Goal: Task Accomplishment & Management: Use online tool/utility

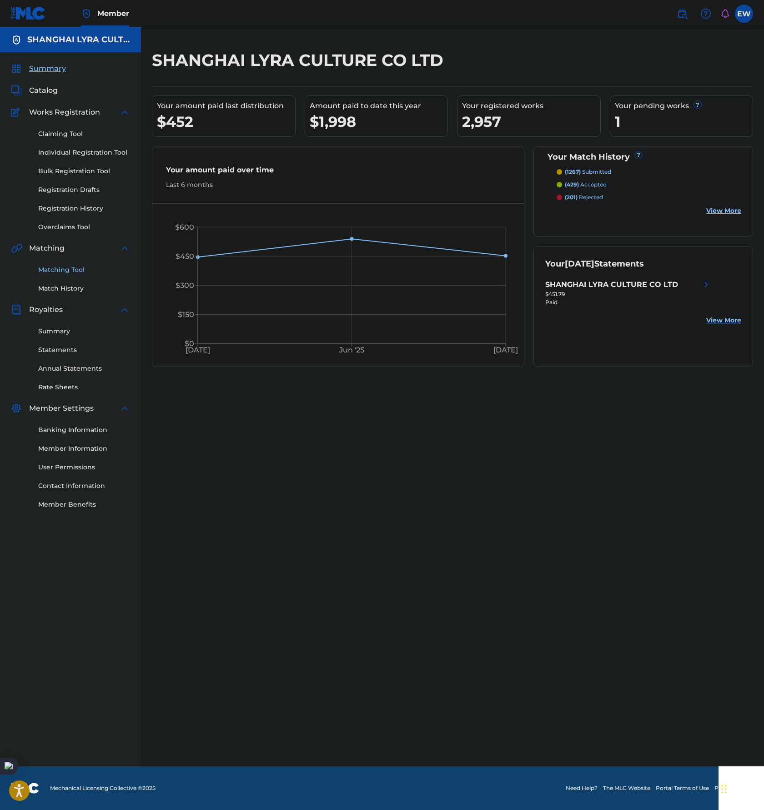
click at [49, 272] on link "Matching Tool" at bounding box center [84, 270] width 92 height 10
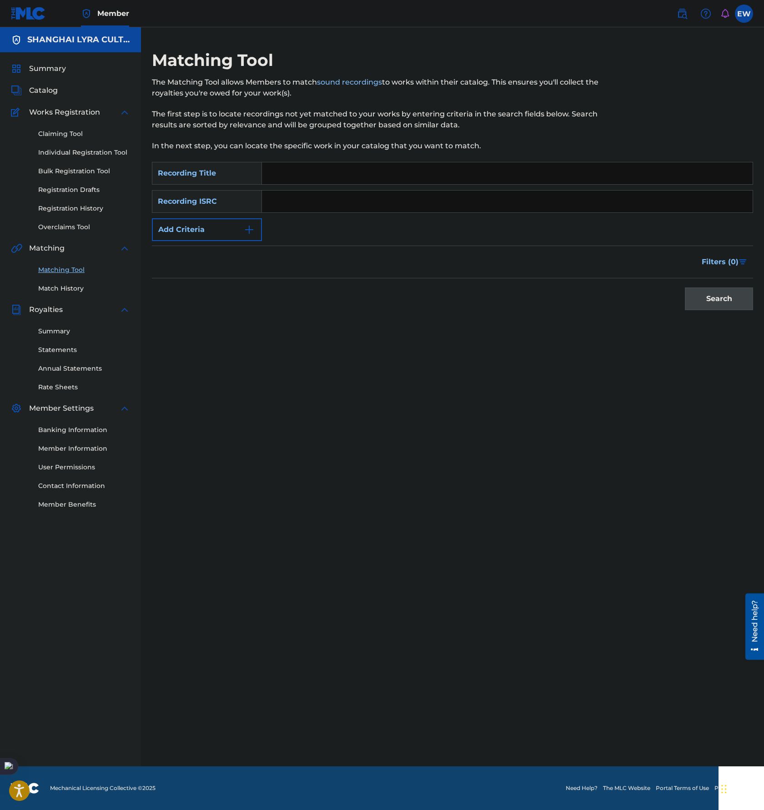
click at [368, 173] on input "Search Form" at bounding box center [507, 173] width 491 height 22
type input "我很快乐"
click at [685, 288] on button "Search" at bounding box center [719, 299] width 68 height 23
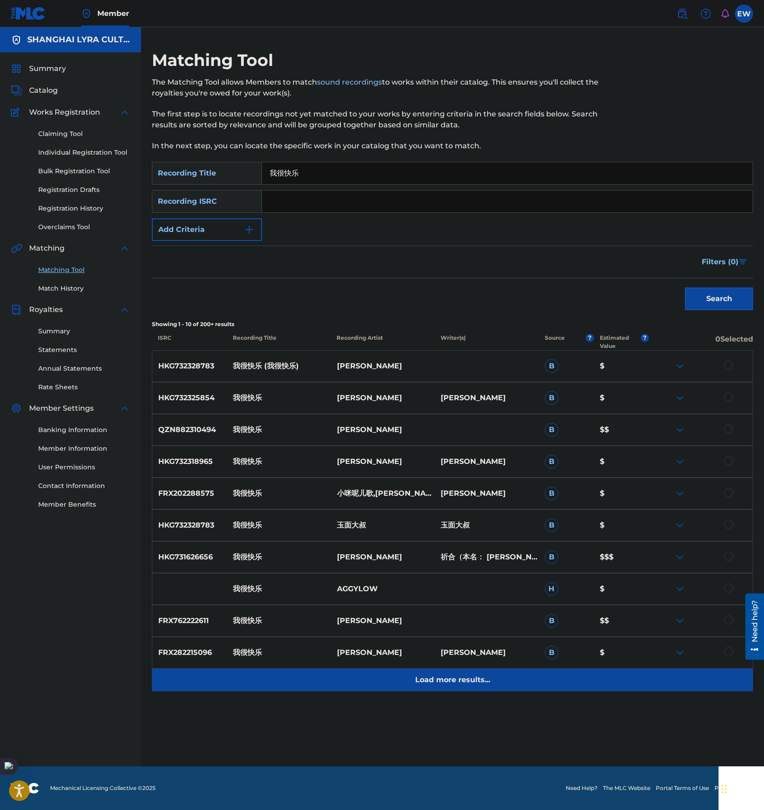
click at [451, 678] on p "Load more results..." at bounding box center [452, 680] width 75 height 11
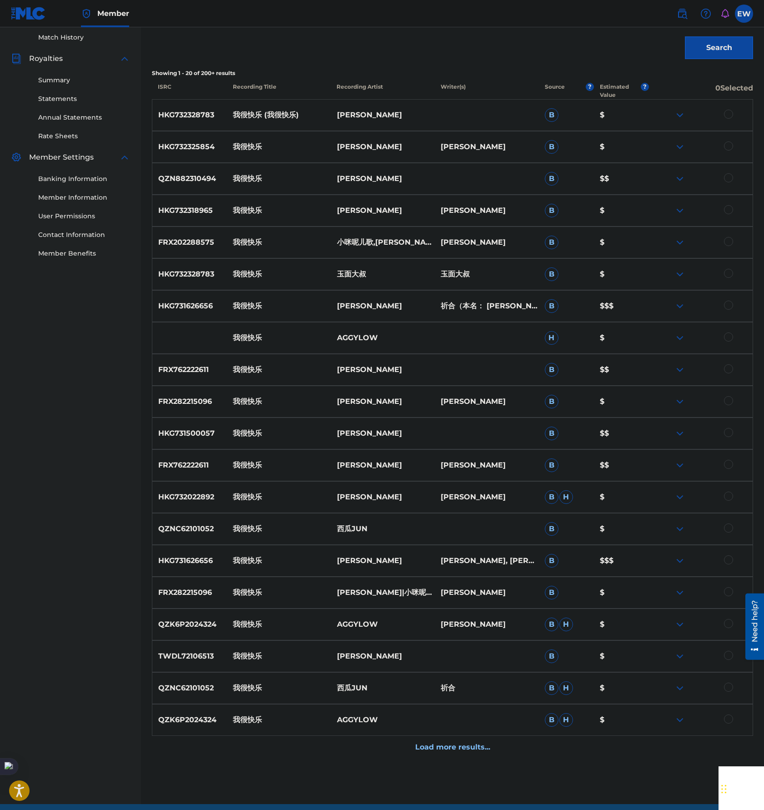
scroll to position [253, 0]
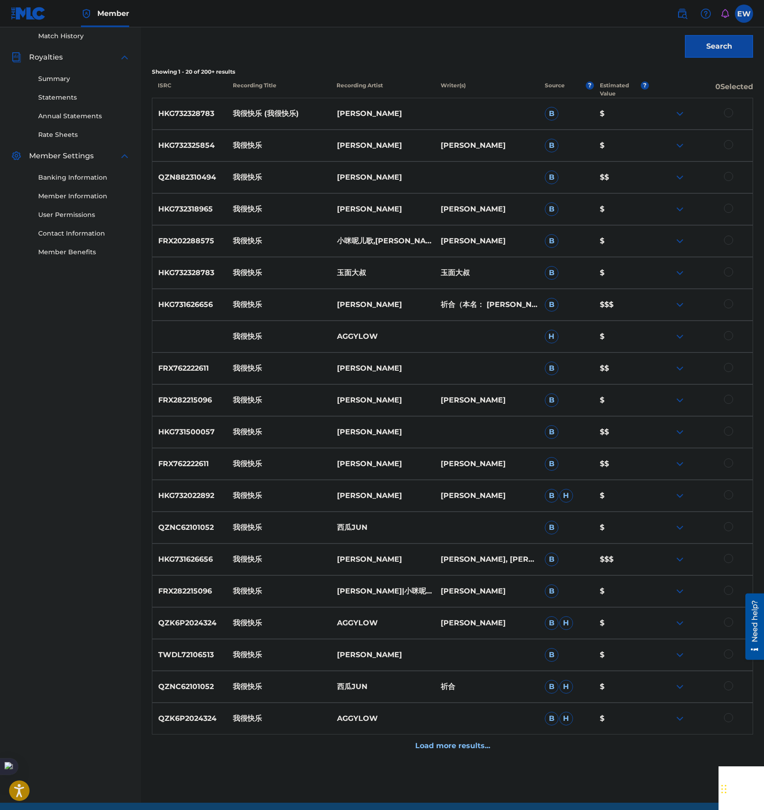
click at [322, 306] on p "我很快乐" at bounding box center [279, 304] width 104 height 11
click at [195, 301] on p "HKG731626656" at bounding box center [189, 304] width 75 height 11
copy p "HKG731626656"
click at [304, 580] on div "FRX282215096 我很快乐 [PERSON_NAME]儿歌|小咪呢儿歌|[PERSON_NAME]" at bounding box center [453, 592] width 602 height 32
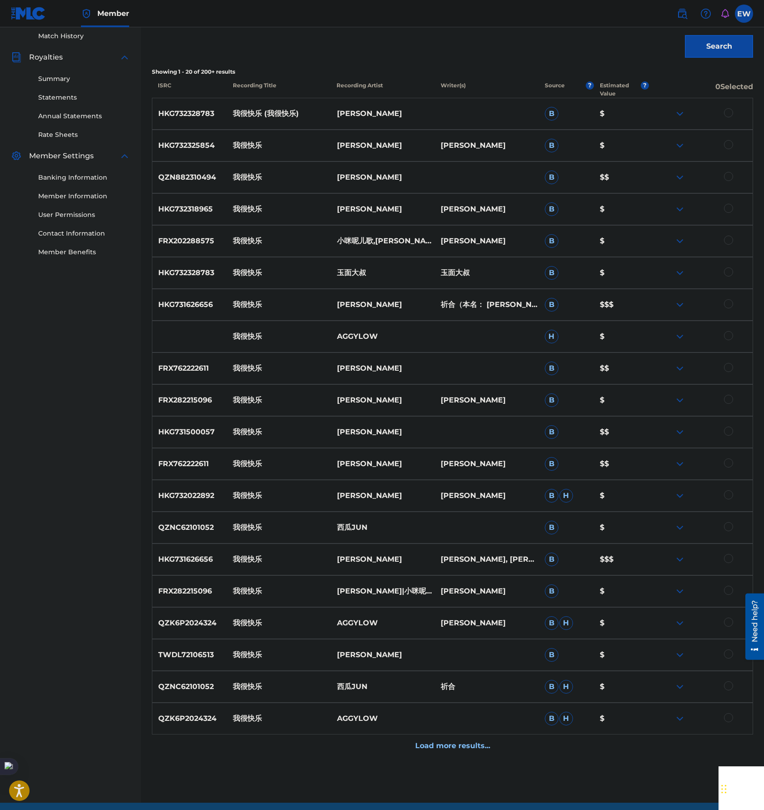
drag, startPoint x: 334, startPoint y: 555, endPoint x: 339, endPoint y: 560, distance: 6.4
click at [334, 555] on p "[PERSON_NAME]" at bounding box center [383, 559] width 104 height 11
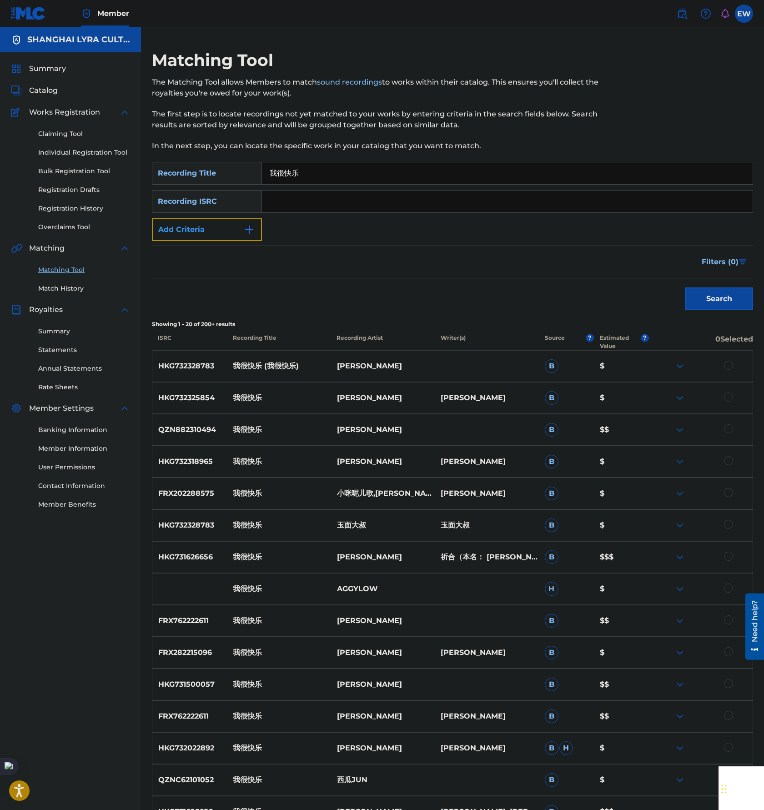
click at [231, 230] on button "Add Criteria" at bounding box center [207, 229] width 110 height 23
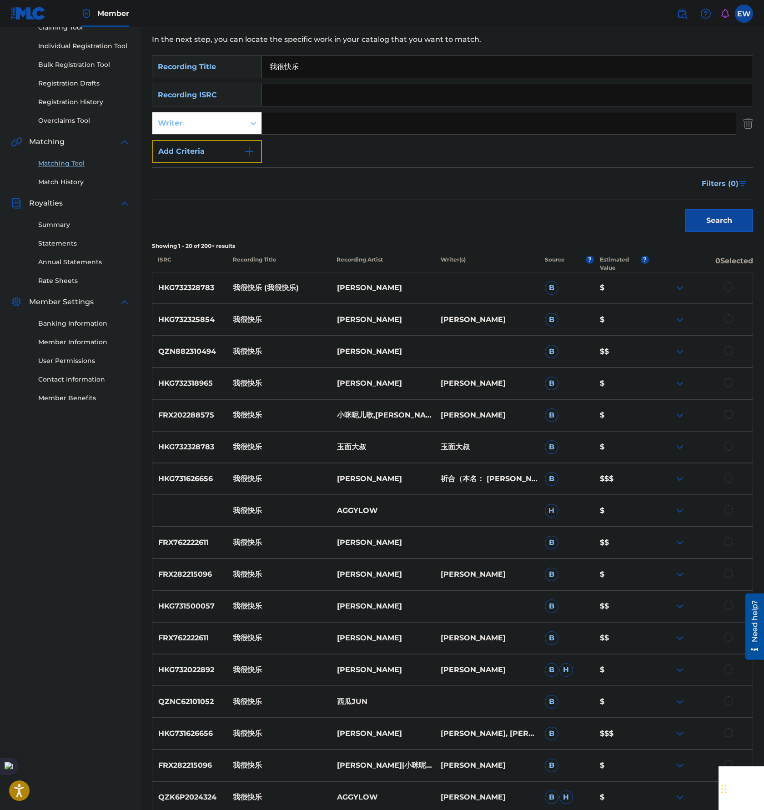
scroll to position [317, 0]
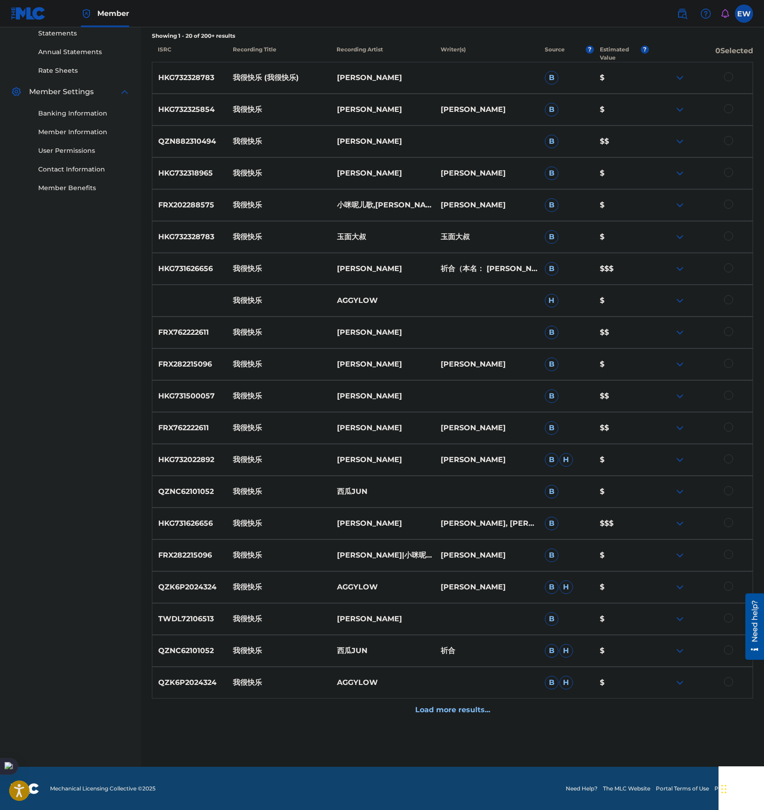
click at [185, 647] on p "QZNC62101052" at bounding box center [189, 651] width 75 height 11
copy p "QZNC62101052"
click at [369, 654] on p "西瓜JUN" at bounding box center [383, 651] width 104 height 11
drag, startPoint x: 336, startPoint y: 651, endPoint x: 371, endPoint y: 649, distance: 35.5
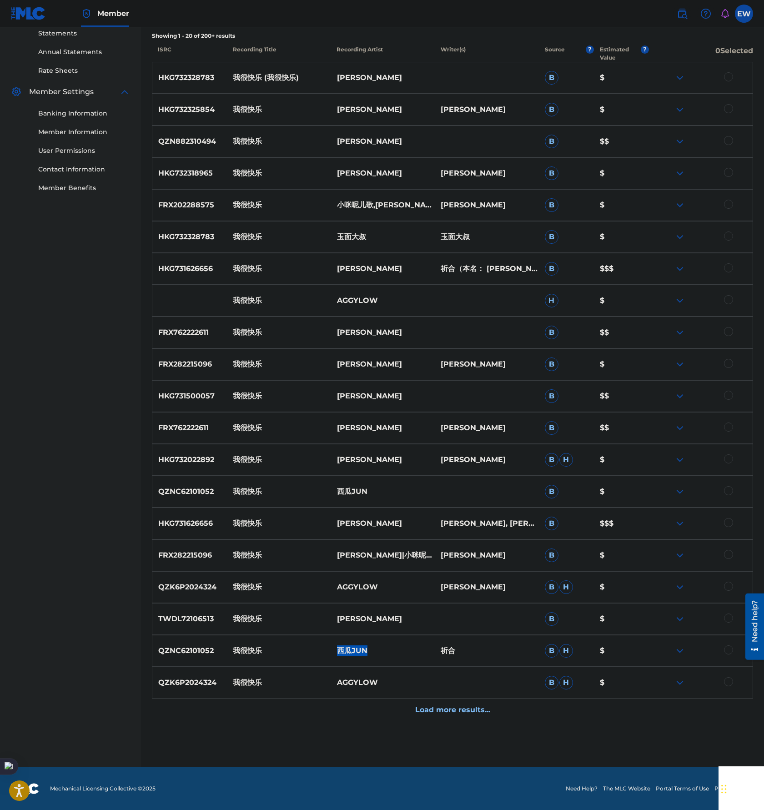
click at [371, 649] on p "西瓜JUN" at bounding box center [383, 651] width 104 height 11
copy p "西瓜JUN"
click at [309, 615] on p "我很快乐" at bounding box center [279, 619] width 104 height 11
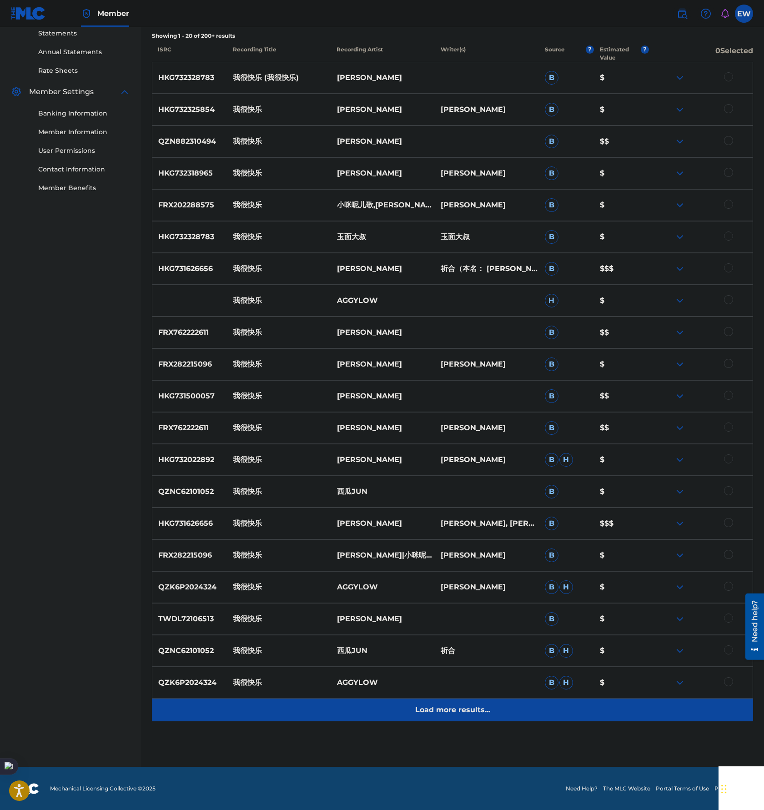
click at [431, 711] on p "Load more results..." at bounding box center [452, 710] width 75 height 11
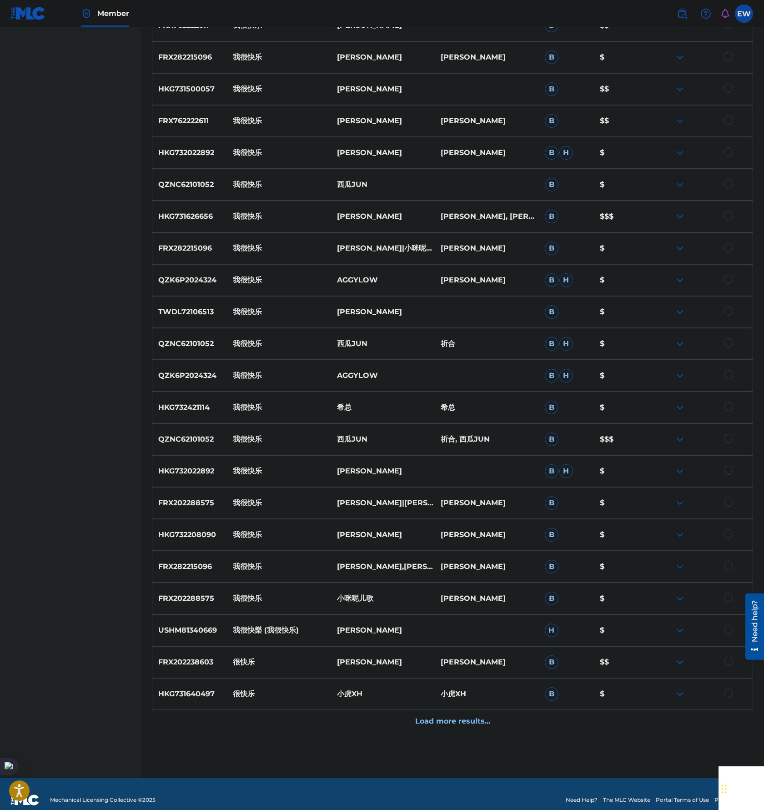
scroll to position [635, 0]
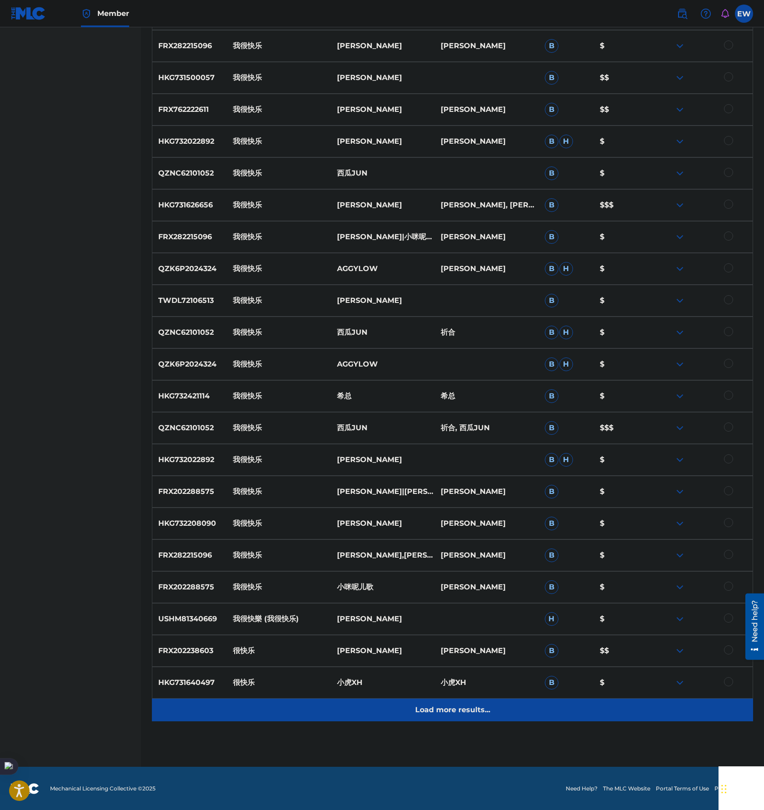
click at [453, 710] on p "Load more results..." at bounding box center [452, 710] width 75 height 11
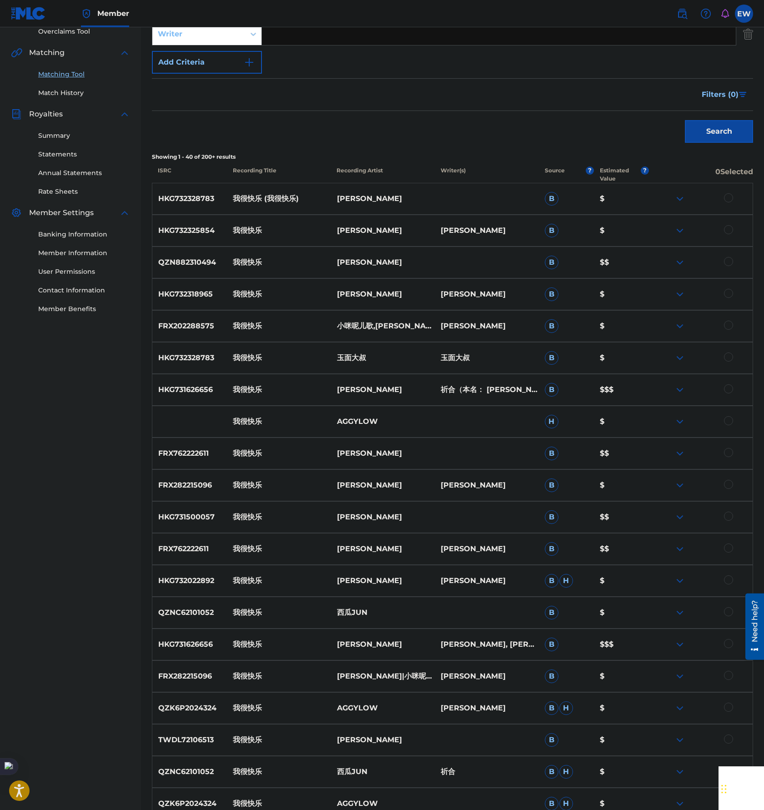
scroll to position [0, 0]
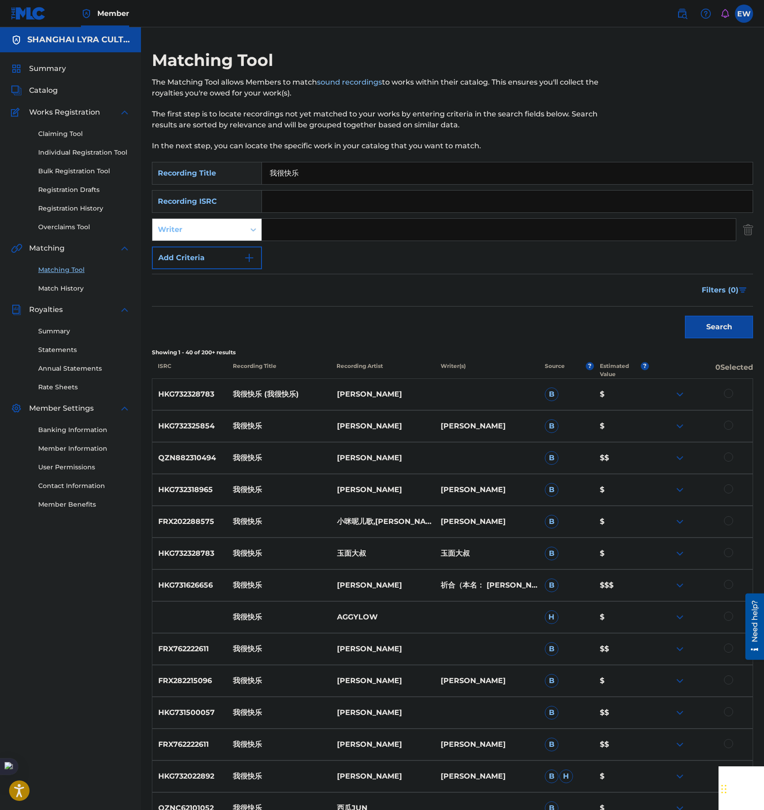
click at [273, 228] on input "Search Form" at bounding box center [499, 230] width 474 height 22
click at [242, 231] on div "Writer" at bounding box center [198, 229] width 93 height 17
click at [233, 252] on div "Recording Artist" at bounding box center [206, 252] width 109 height 23
click at [301, 238] on input "Search Form" at bounding box center [499, 230] width 474 height 22
type input "[PERSON_NAME]"
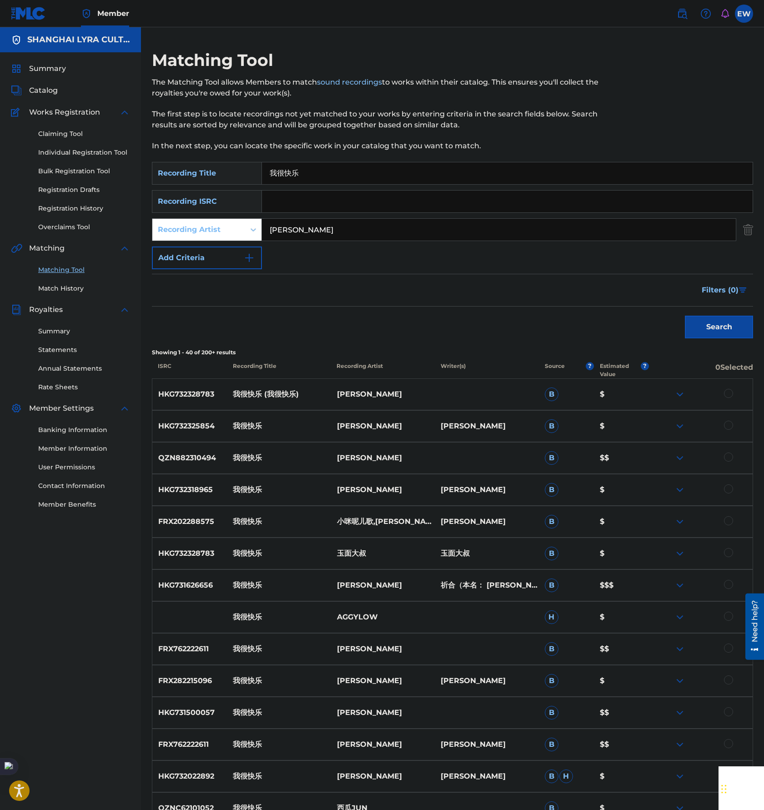
click at [685, 316] on button "Search" at bounding box center [719, 327] width 68 height 23
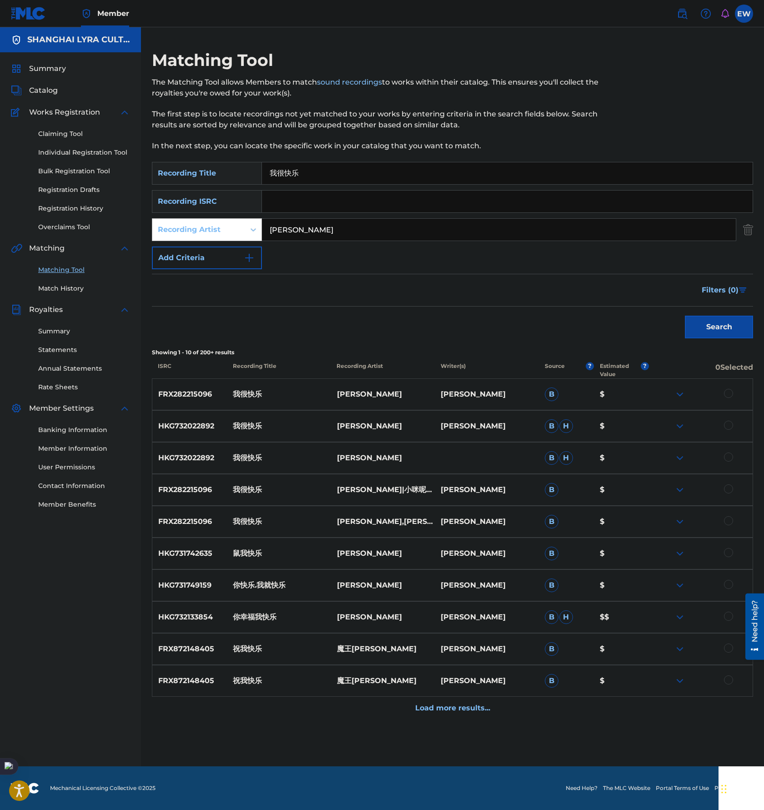
drag, startPoint x: 297, startPoint y: 223, endPoint x: 197, endPoint y: 228, distance: 100.2
click at [197, 228] on div "SearchWithCriteria678cc09b-a610-4cb1-86aa-0f4160a8eca1 Recording Artist [PERSON…" at bounding box center [453, 229] width 602 height 23
click at [685, 316] on button "Search" at bounding box center [719, 327] width 68 height 23
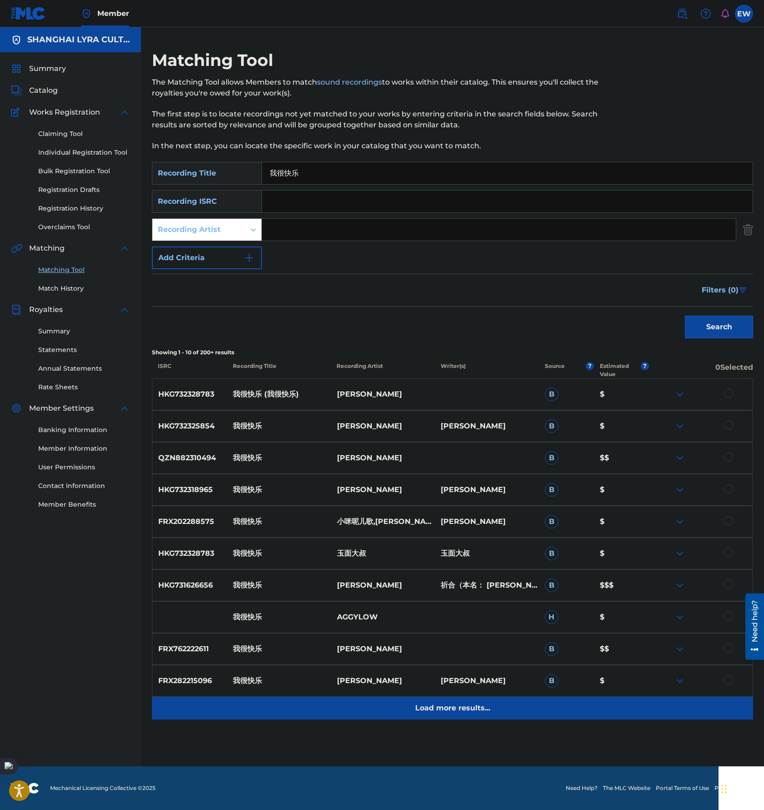
click at [436, 703] on p "Load more results..." at bounding box center [452, 708] width 75 height 11
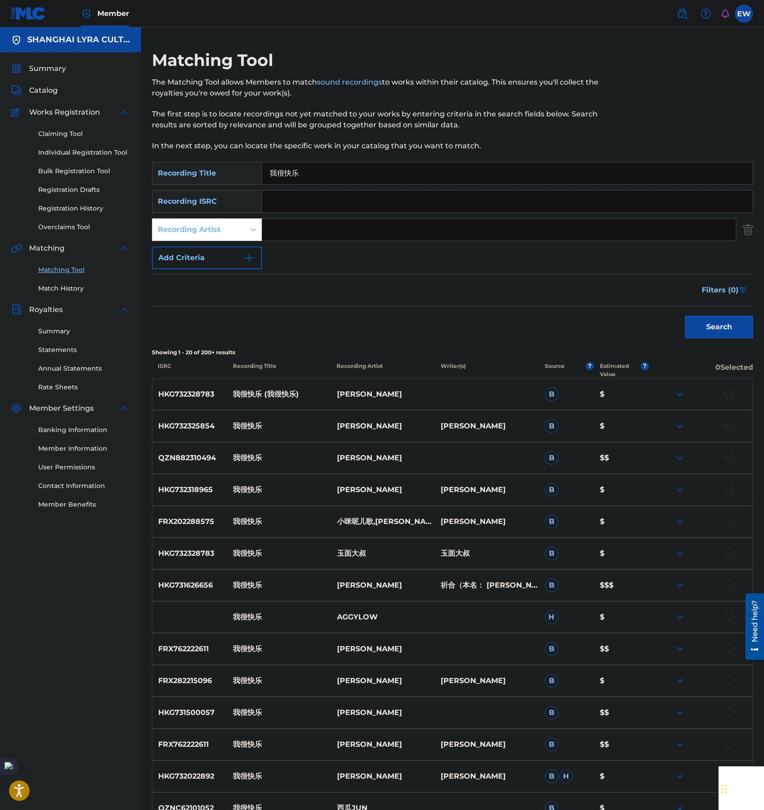
drag, startPoint x: 219, startPoint y: 232, endPoint x: 223, endPoint y: 236, distance: 5.5
click at [220, 232] on div "Recording Artist" at bounding box center [199, 229] width 82 height 11
click at [228, 250] on div "Writer" at bounding box center [206, 252] width 109 height 23
drag, startPoint x: 242, startPoint y: 243, endPoint x: 308, endPoint y: 225, distance: 68.4
click at [308, 225] on input "Search Form" at bounding box center [499, 230] width 474 height 22
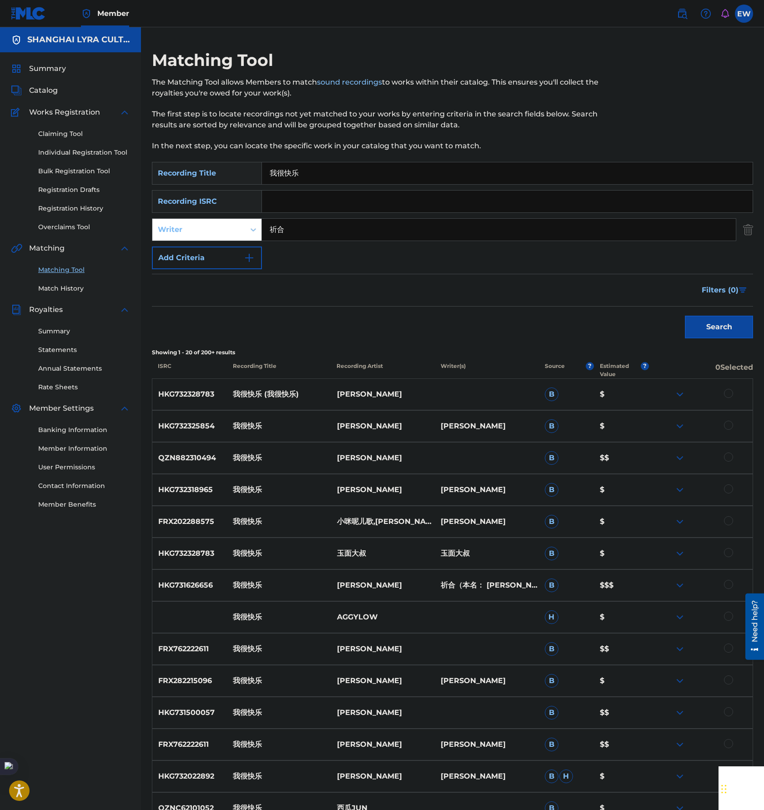
type input "祈合"
click at [685, 316] on button "Search" at bounding box center [719, 327] width 68 height 23
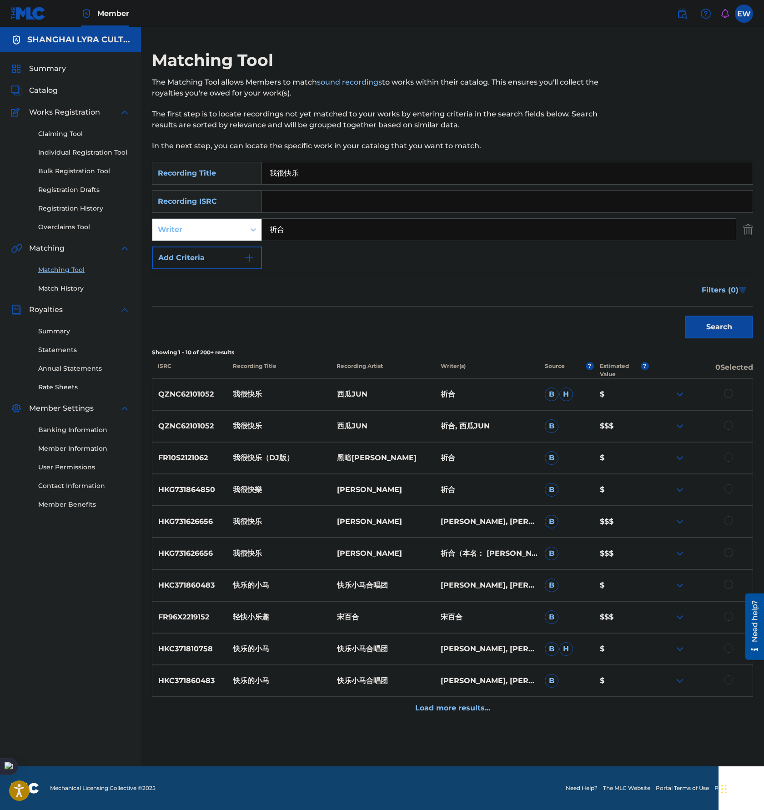
click at [195, 458] on p "FR10S2121062" at bounding box center [189, 458] width 75 height 11
copy p "FR10S2121062"
drag, startPoint x: 233, startPoint y: 457, endPoint x: 309, endPoint y: 453, distance: 75.6
click at [309, 453] on p "我很快乐（DJ版）" at bounding box center [279, 458] width 104 height 11
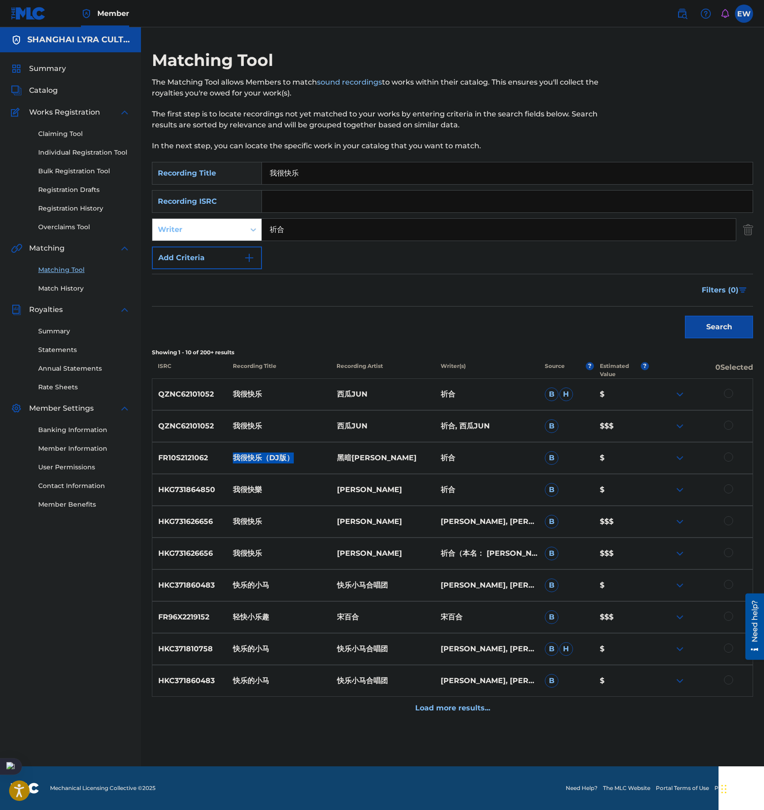
copy p "我很快乐（DJ版）"
click at [198, 487] on p "HKG731864850" at bounding box center [189, 490] width 75 height 11
copy p "HKG731864850"
drag, startPoint x: 237, startPoint y: 491, endPoint x: 261, endPoint y: 489, distance: 24.6
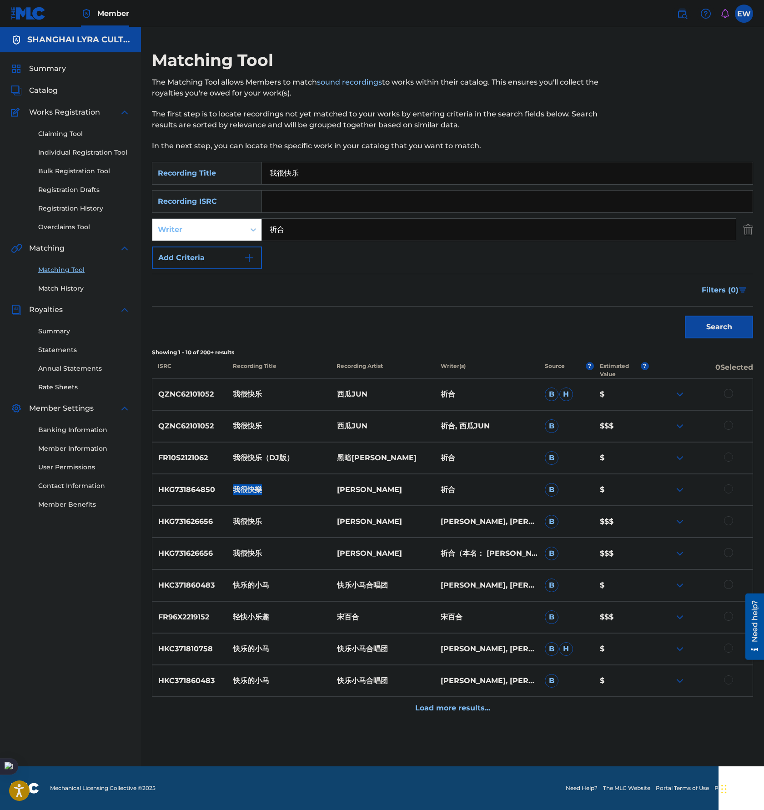
click at [261, 489] on p "我很快樂" at bounding box center [279, 490] width 104 height 11
copy p "我很快樂"
drag, startPoint x: 336, startPoint y: 487, endPoint x: 361, endPoint y: 488, distance: 25.0
click at [361, 488] on p "[PERSON_NAME]" at bounding box center [383, 490] width 104 height 11
copy p "[PERSON_NAME]"
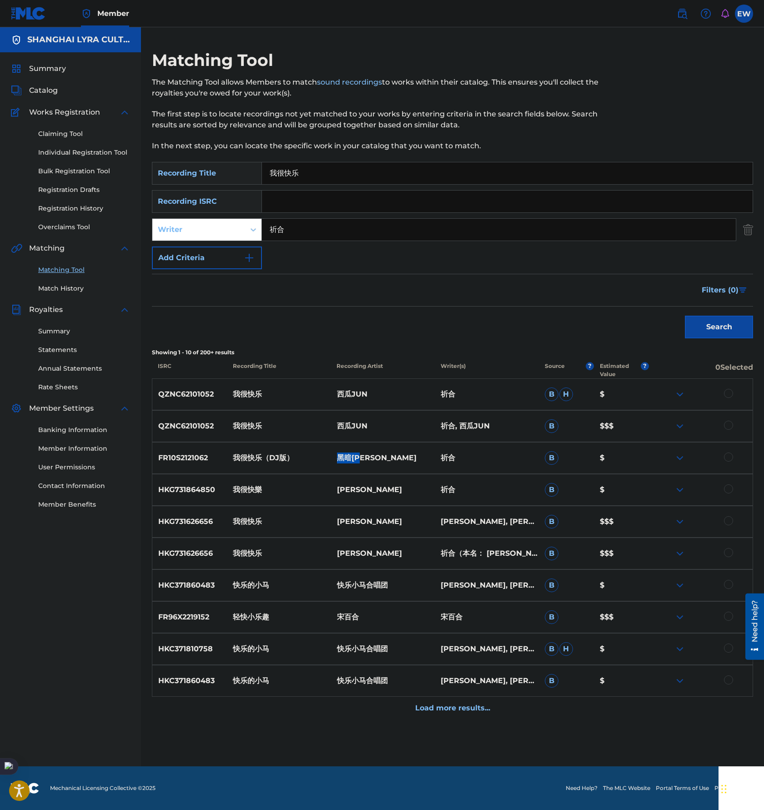
drag, startPoint x: 337, startPoint y: 456, endPoint x: 377, endPoint y: 453, distance: 40.7
click at [377, 453] on p "黑暗[PERSON_NAME]" at bounding box center [383, 458] width 104 height 11
copy p "黑暗[PERSON_NAME]"
click at [273, 557] on p "我很快乐" at bounding box center [279, 553] width 104 height 11
click at [727, 555] on div at bounding box center [728, 552] width 9 height 9
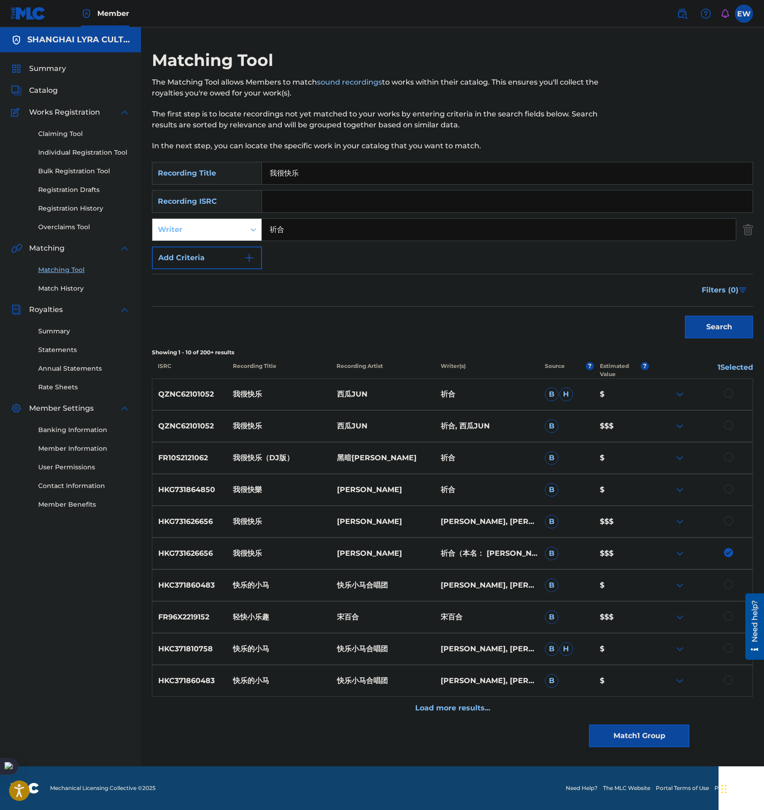
click at [731, 524] on div at bounding box center [728, 520] width 9 height 9
click at [729, 491] on div at bounding box center [728, 489] width 9 height 9
click at [728, 456] on div at bounding box center [728, 457] width 9 height 9
click at [728, 420] on div "QZNC62101052 我很快乐 西瓜JUN 祈合, 西瓜JUN B $$$" at bounding box center [453, 426] width 602 height 32
click at [729, 426] on div at bounding box center [728, 425] width 9 height 9
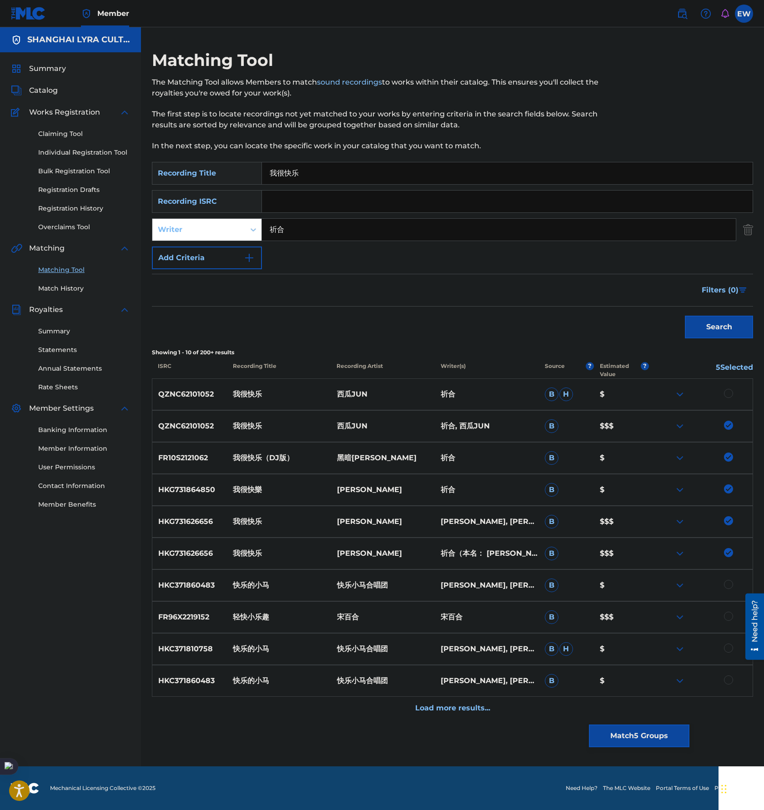
click at [728, 394] on div at bounding box center [728, 393] width 9 height 9
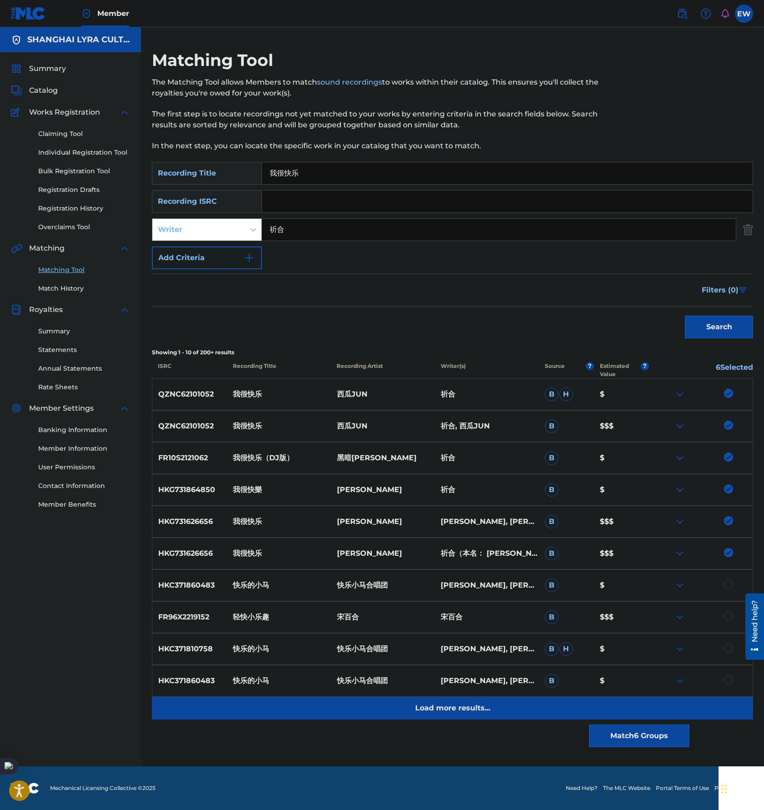
click at [487, 713] on p "Load more results..." at bounding box center [452, 708] width 75 height 11
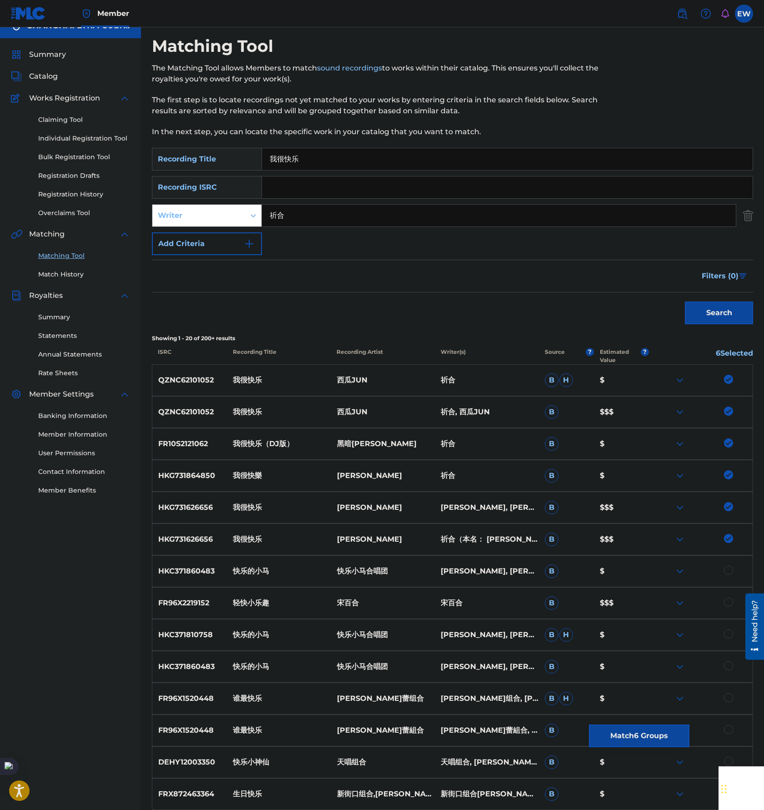
scroll to position [14, 0]
click at [644, 738] on button "Match 6 Groups" at bounding box center [639, 736] width 101 height 23
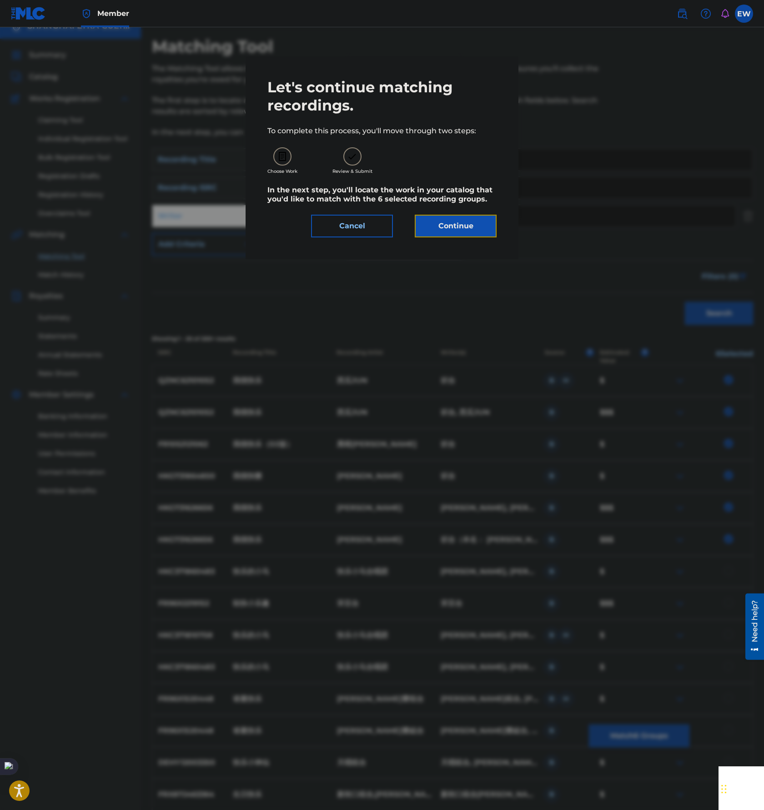
click at [456, 223] on button "Continue" at bounding box center [456, 226] width 82 height 23
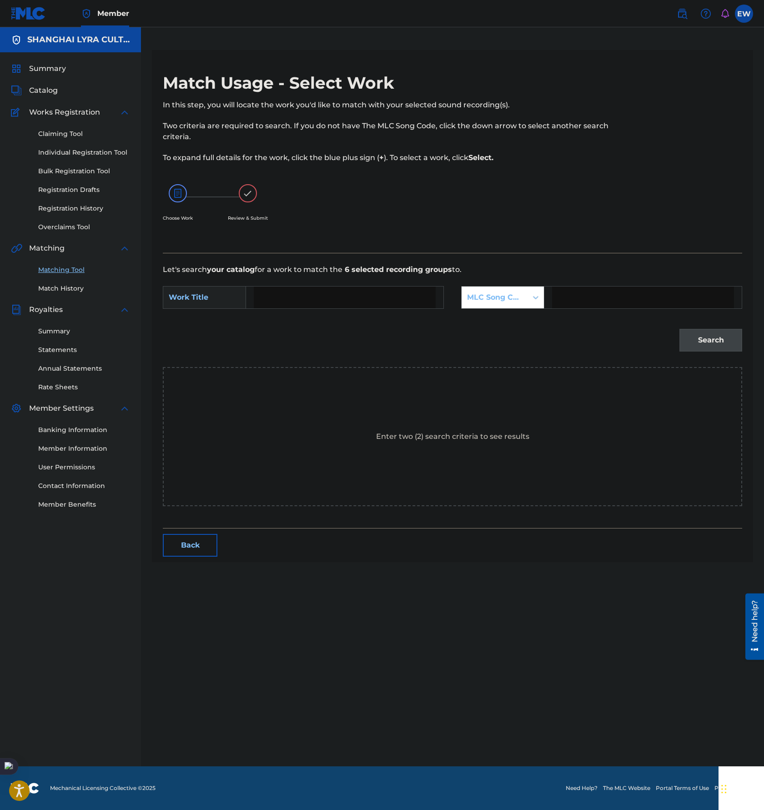
scroll to position [0, 0]
click at [335, 301] on input "Search Form" at bounding box center [345, 298] width 182 height 22
type input "WO HEN KUAI LE"
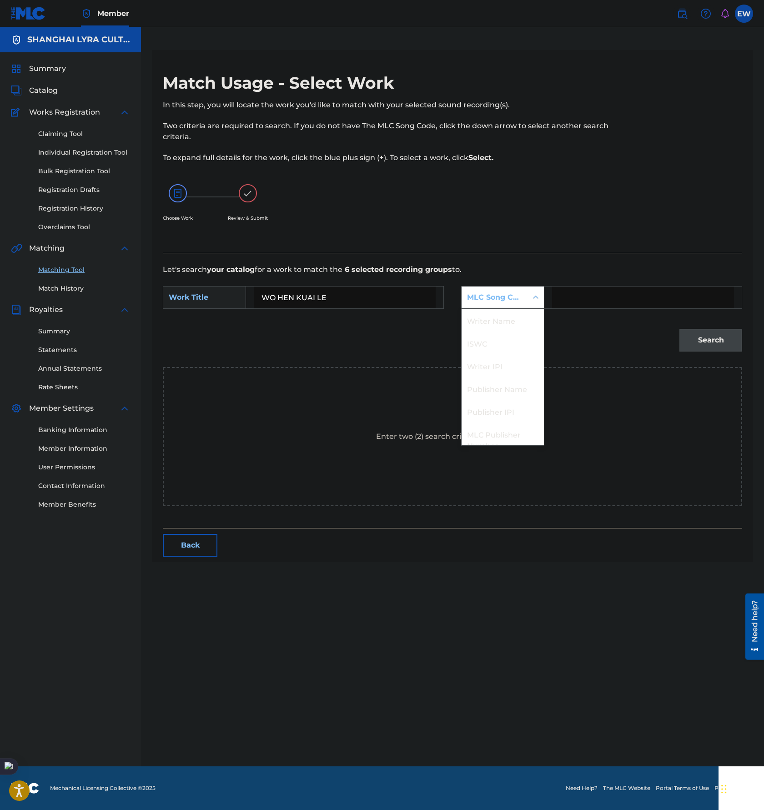
click at [537, 299] on icon "Search Form" at bounding box center [535, 297] width 9 height 9
click at [518, 359] on div "Publisher Name" at bounding box center [503, 355] width 82 height 23
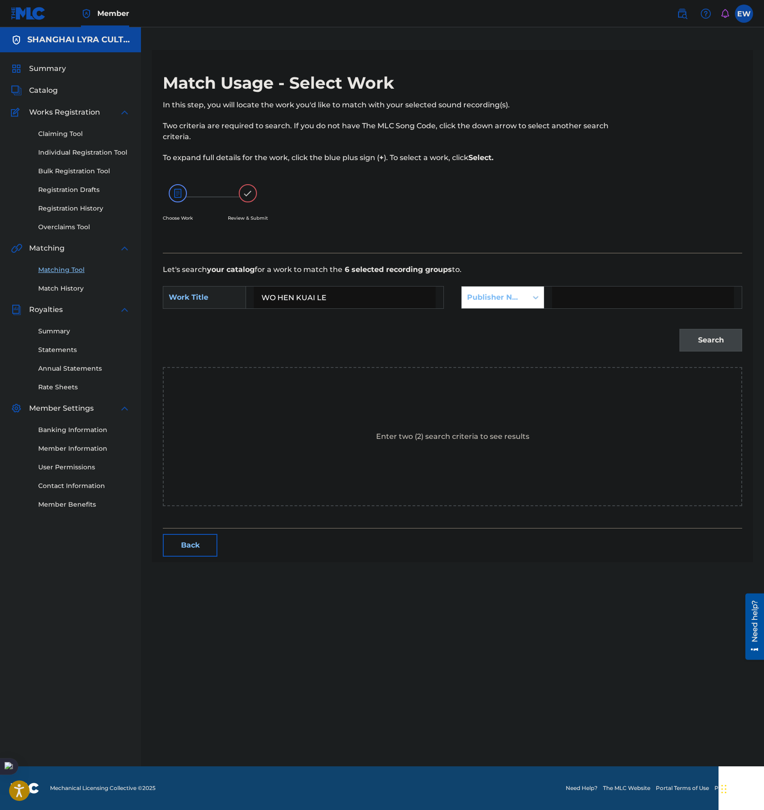
click at [597, 306] on input "Search Form" at bounding box center [643, 298] width 182 height 22
click at [609, 300] on input "Search Form" at bounding box center [643, 298] width 182 height 22
type input "SHANGHAI LYRA CULTURE CO LTD"
click at [735, 340] on button "Search" at bounding box center [711, 340] width 63 height 23
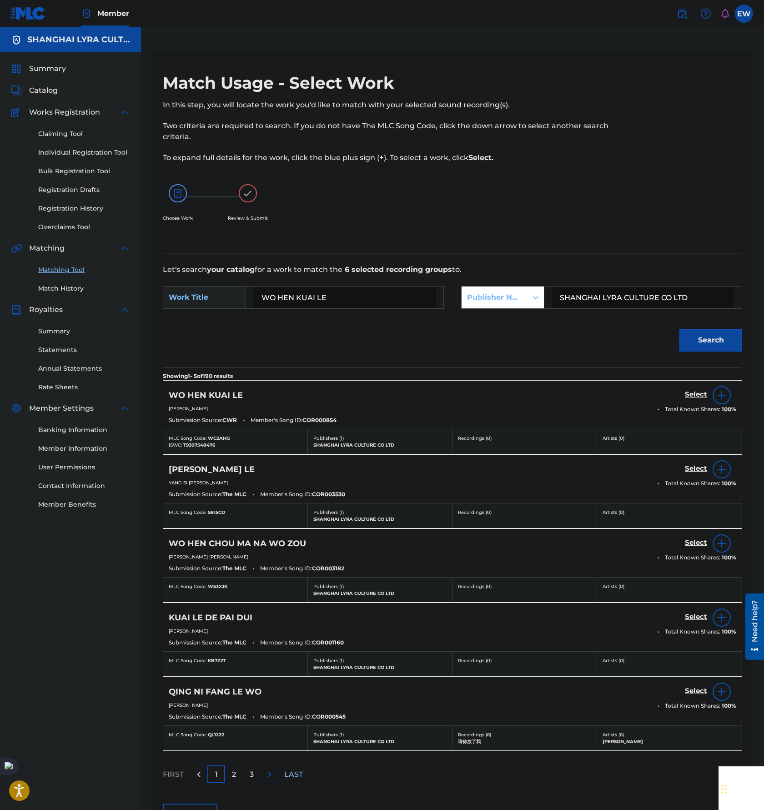
click at [317, 416] on span "COR000854" at bounding box center [320, 420] width 34 height 8
copy span "COR000854"
click at [449, 395] on div "WO HEN KUAI LE Select" at bounding box center [453, 395] width 568 height 18
click at [199, 447] on span "T9307548476" at bounding box center [199, 445] width 32 height 6
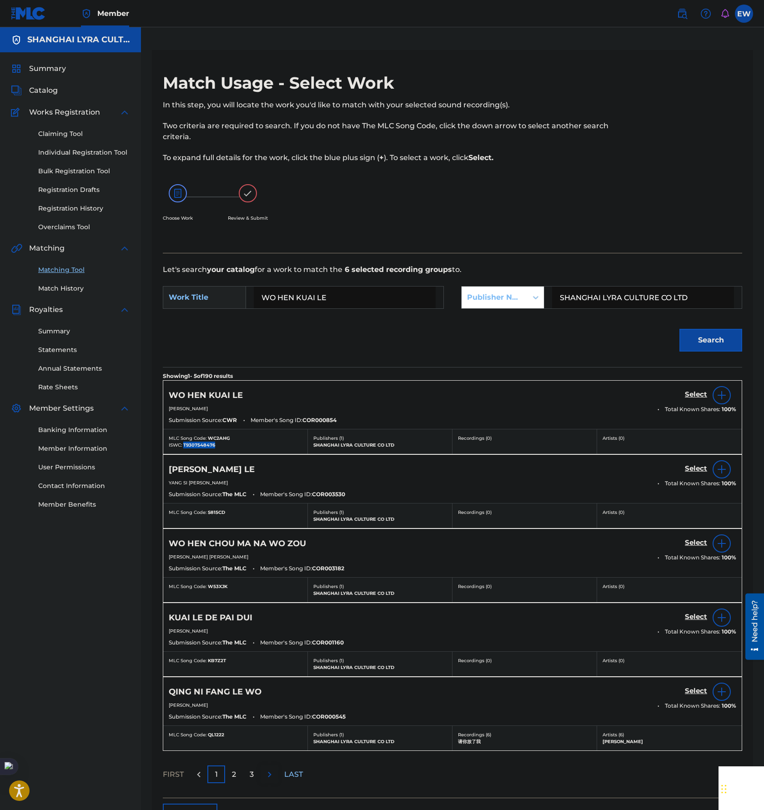
click at [199, 447] on span "T9307548476" at bounding box center [199, 445] width 32 height 6
click at [694, 392] on h5 "Select" at bounding box center [696, 394] width 22 height 9
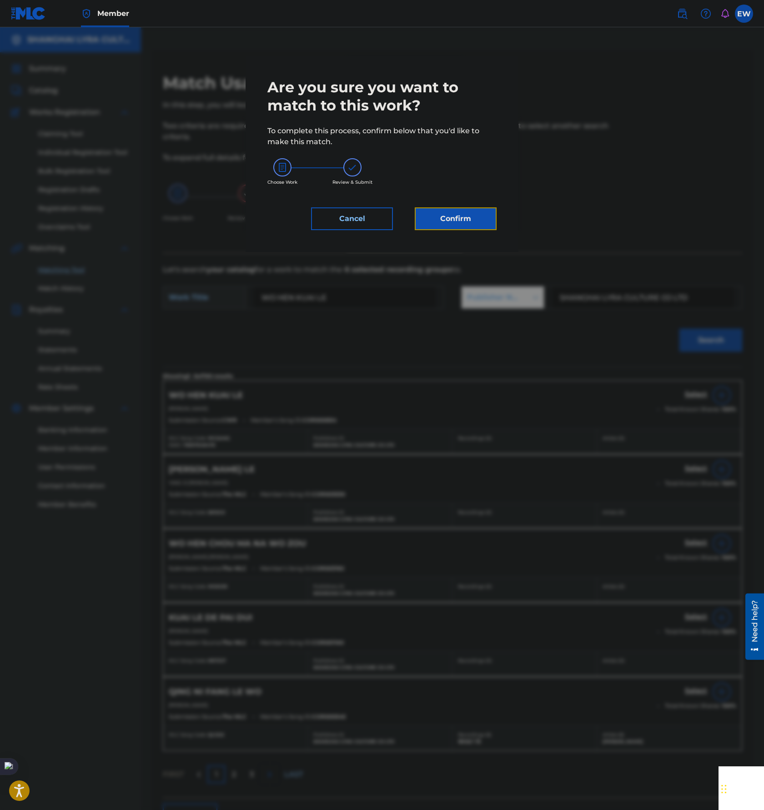
click at [466, 227] on button "Confirm" at bounding box center [456, 218] width 82 height 23
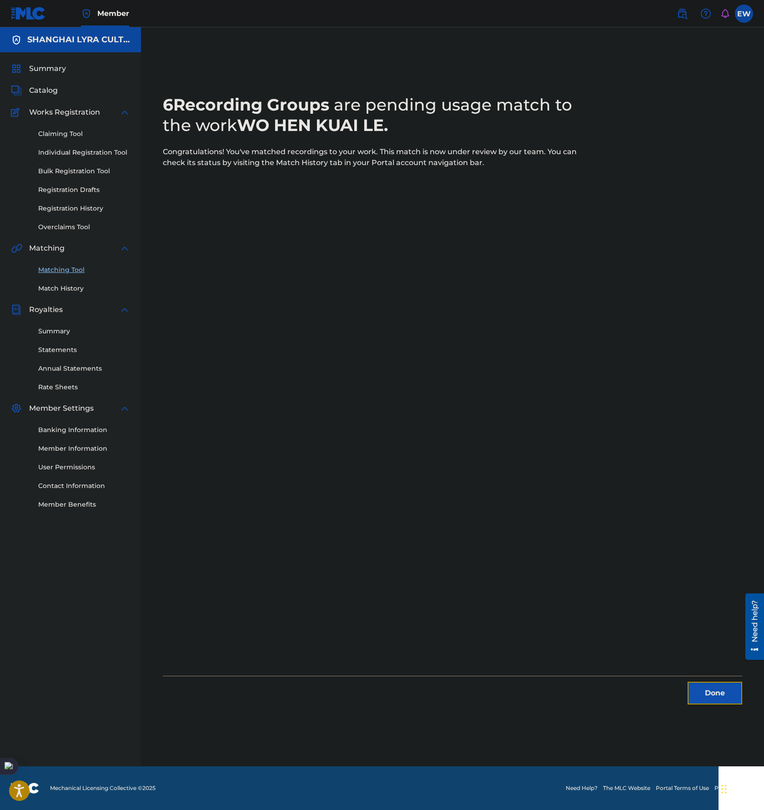
click at [723, 696] on button "Done" at bounding box center [715, 693] width 55 height 23
